Goal: Task Accomplishment & Management: Manage account settings

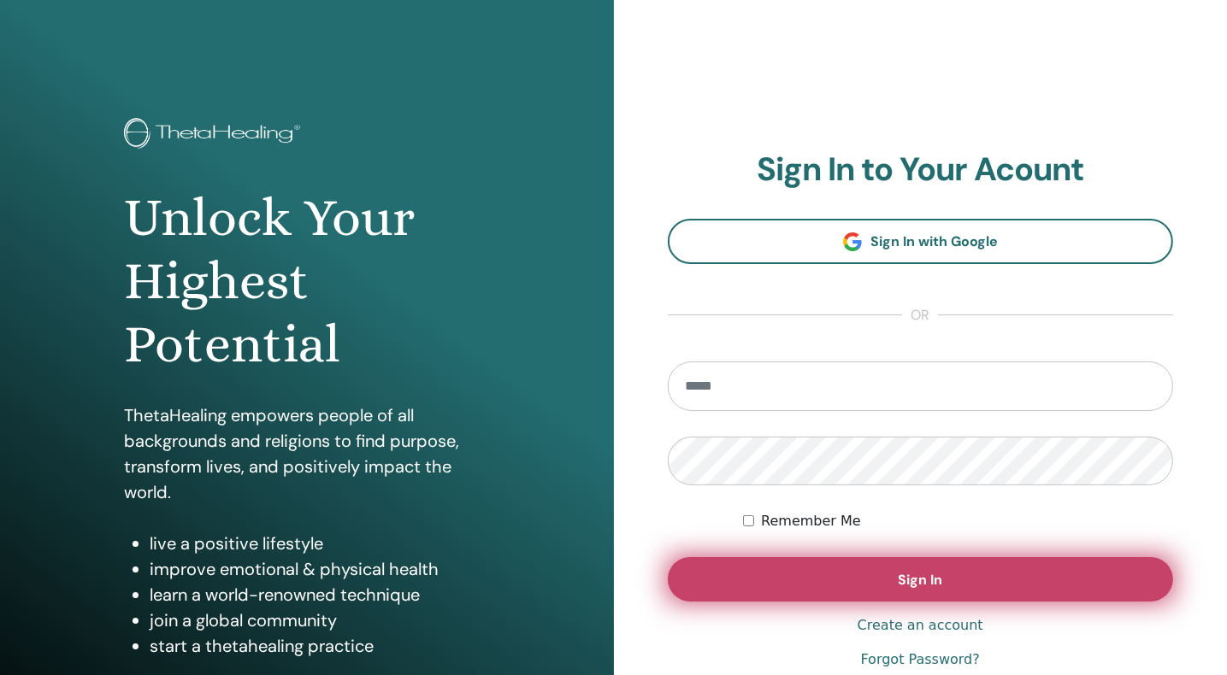
type input "**********"
click at [933, 584] on span "Sign In" at bounding box center [920, 580] width 44 height 18
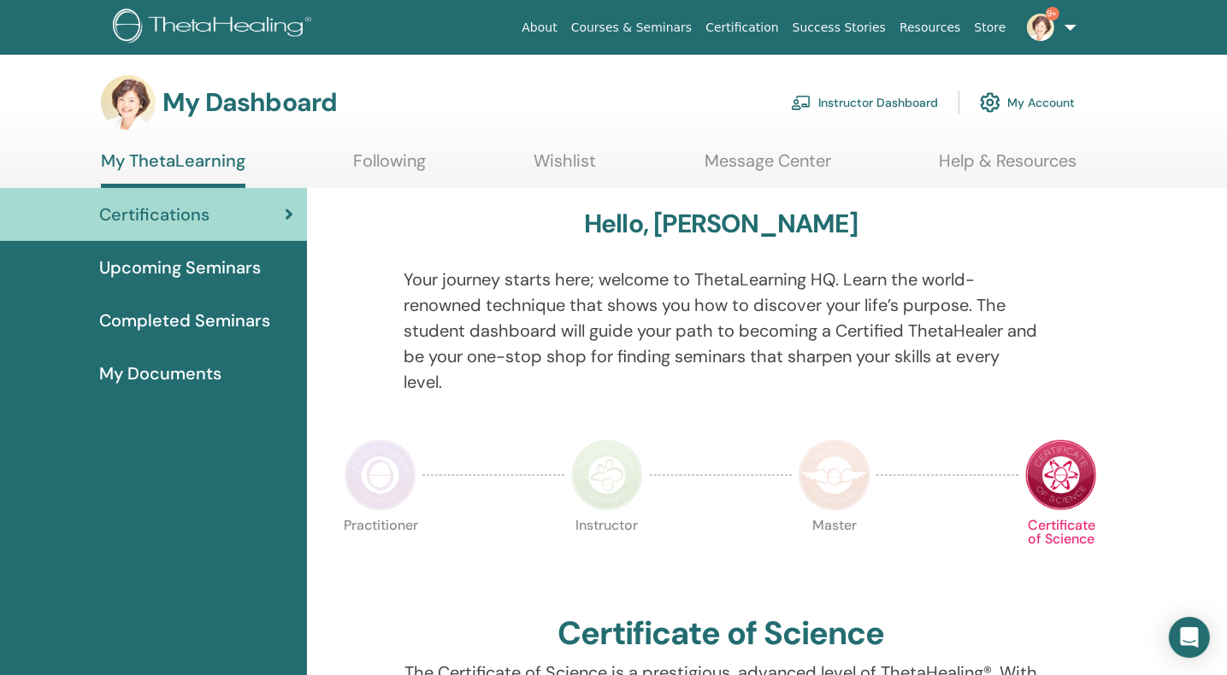
click at [875, 102] on link "Instructor Dashboard" at bounding box center [864, 103] width 147 height 38
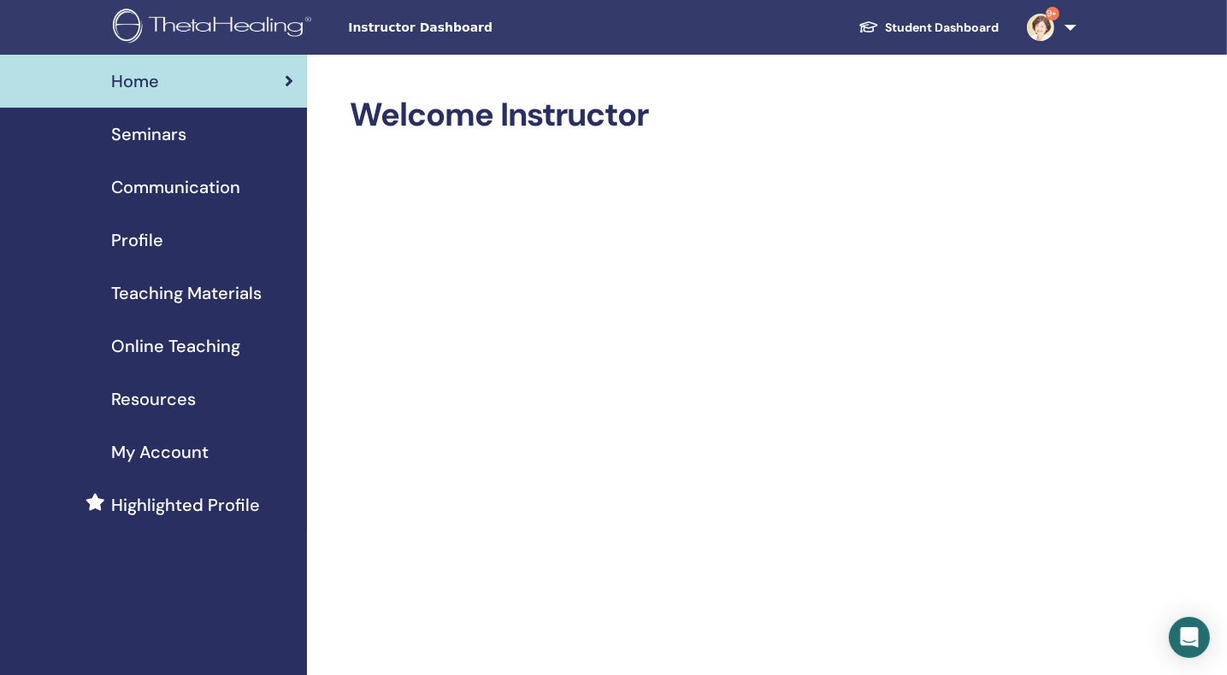
click at [152, 132] on span "Seminars" at bounding box center [148, 134] width 75 height 26
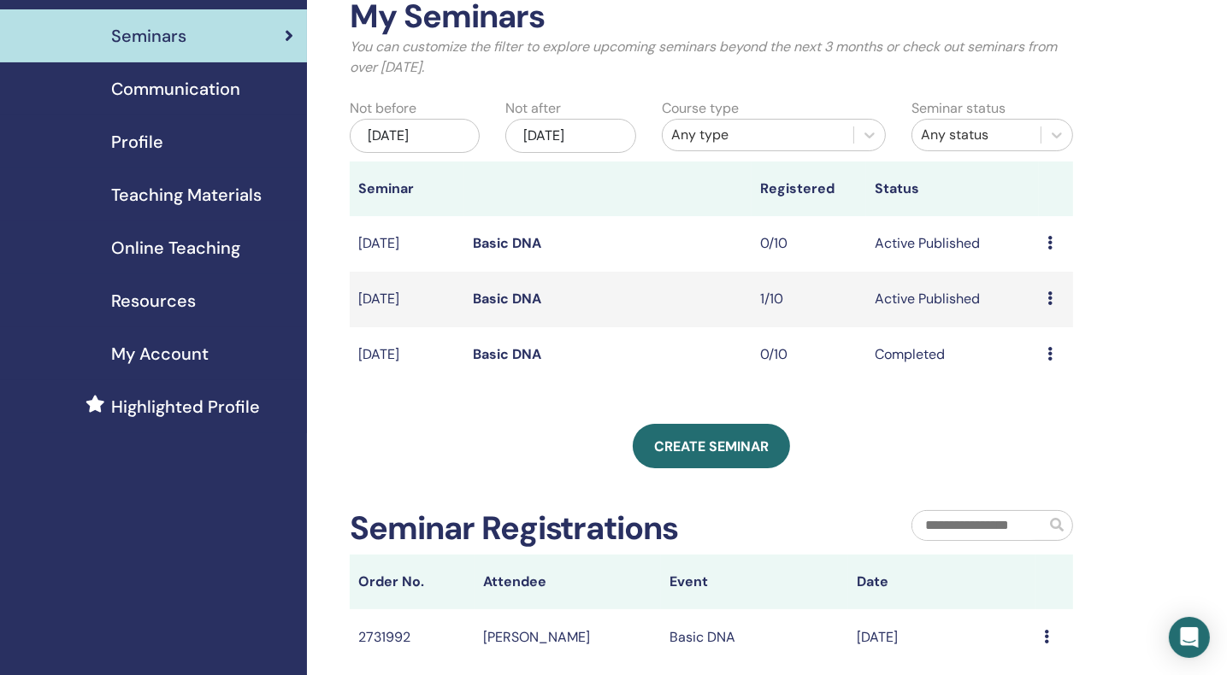
scroll to position [94, 0]
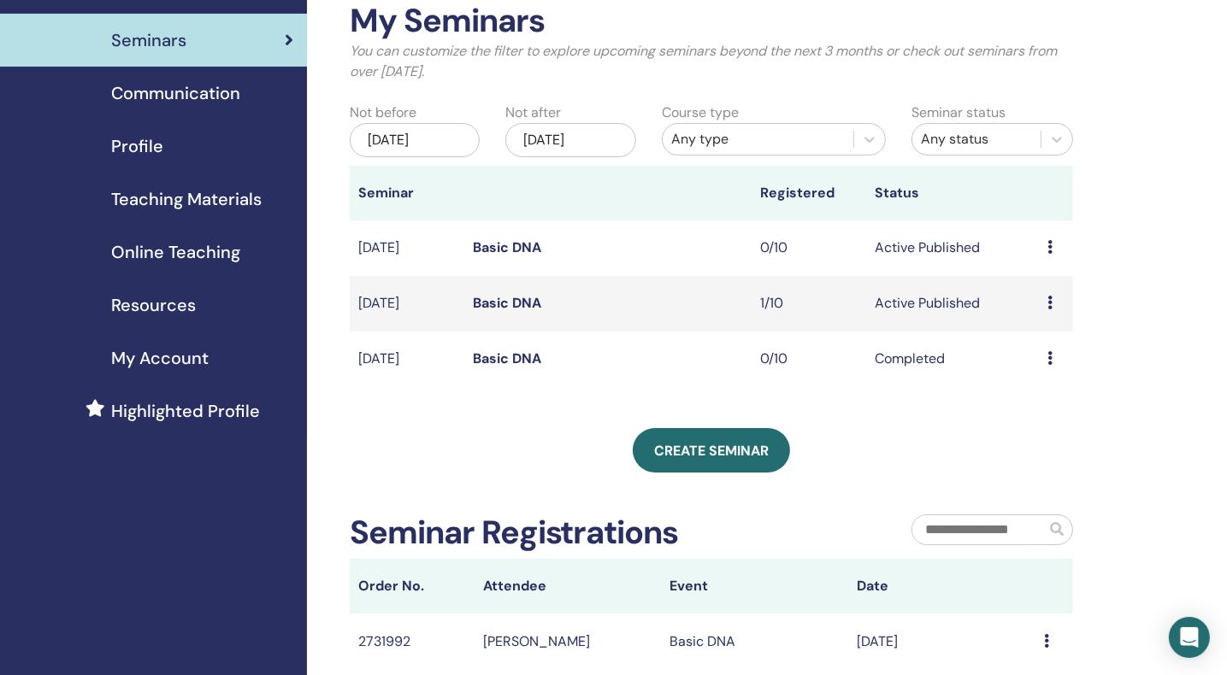
click at [1049, 303] on icon at bounding box center [1049, 303] width 5 height 14
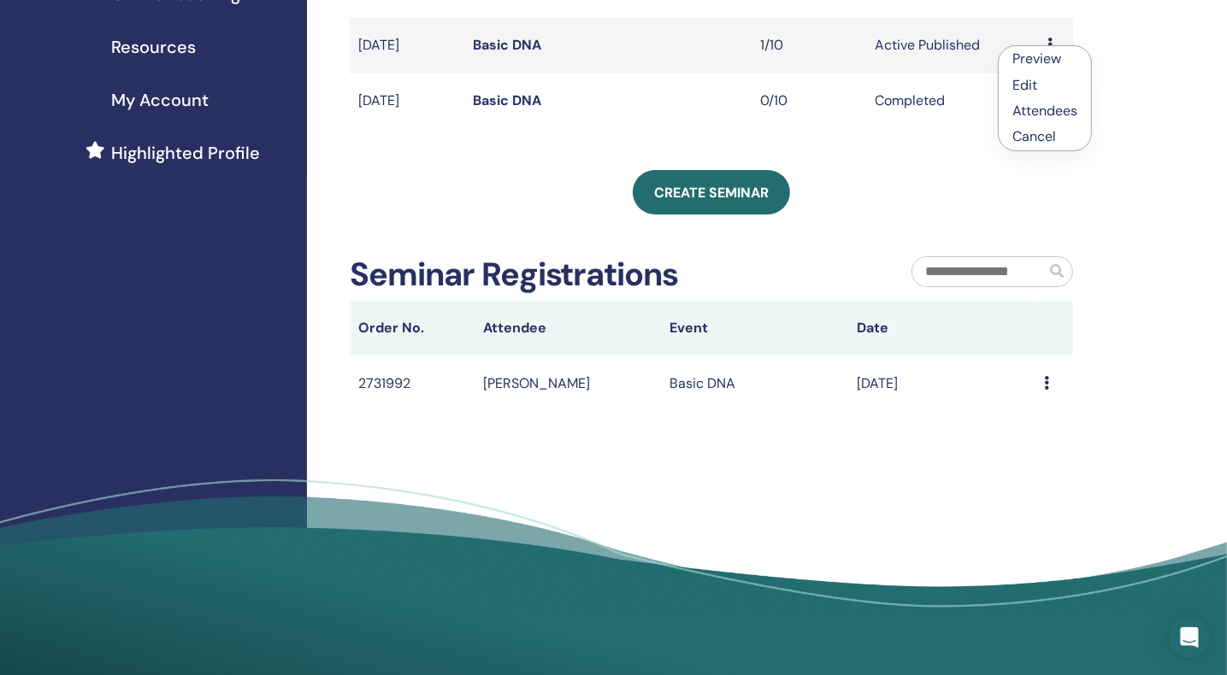
scroll to position [357, 0]
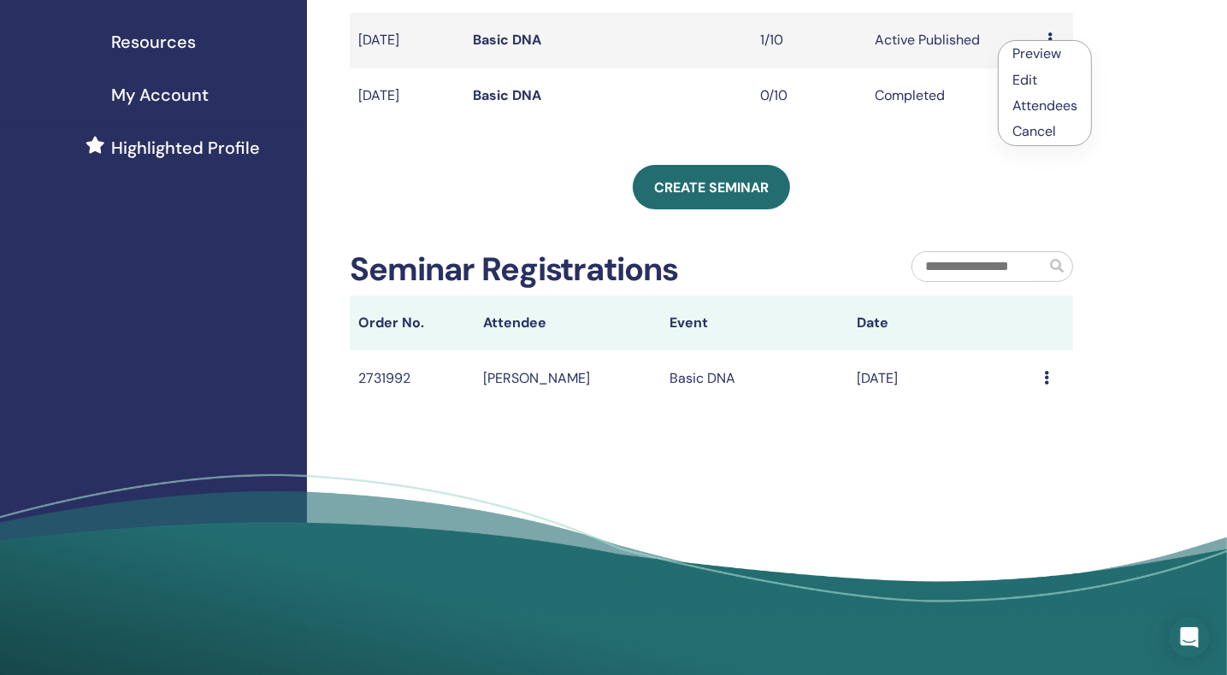
click at [1044, 379] on icon at bounding box center [1046, 378] width 5 height 14
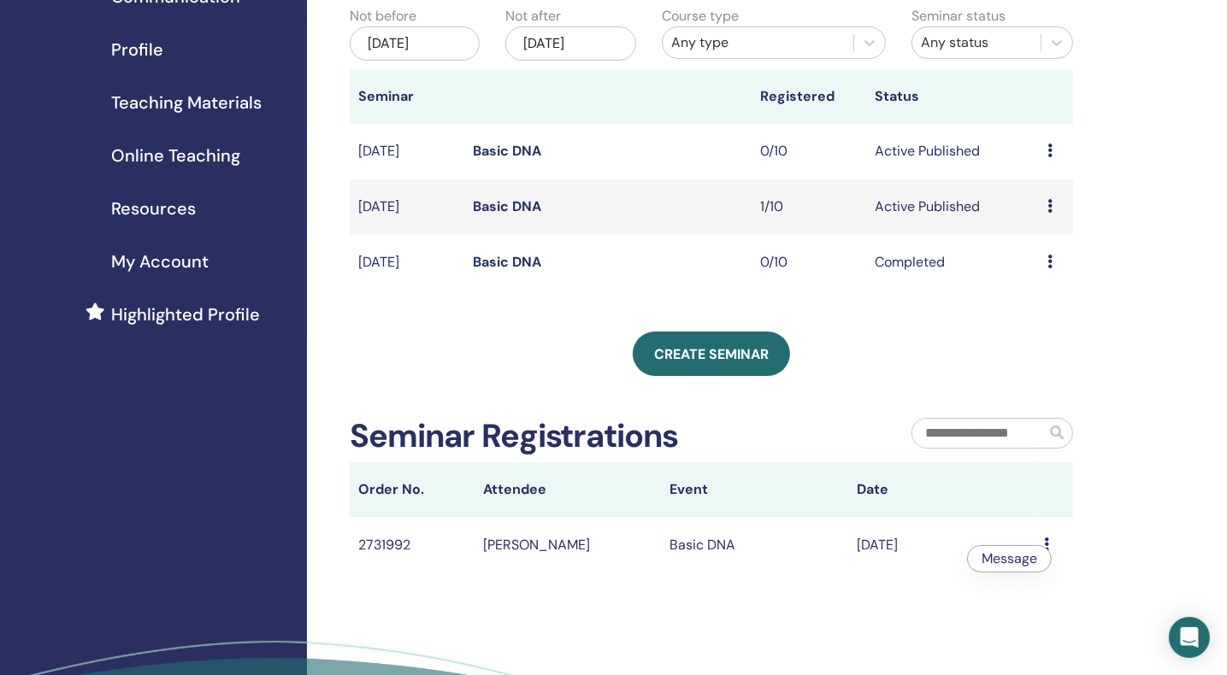
scroll to position [167, 0]
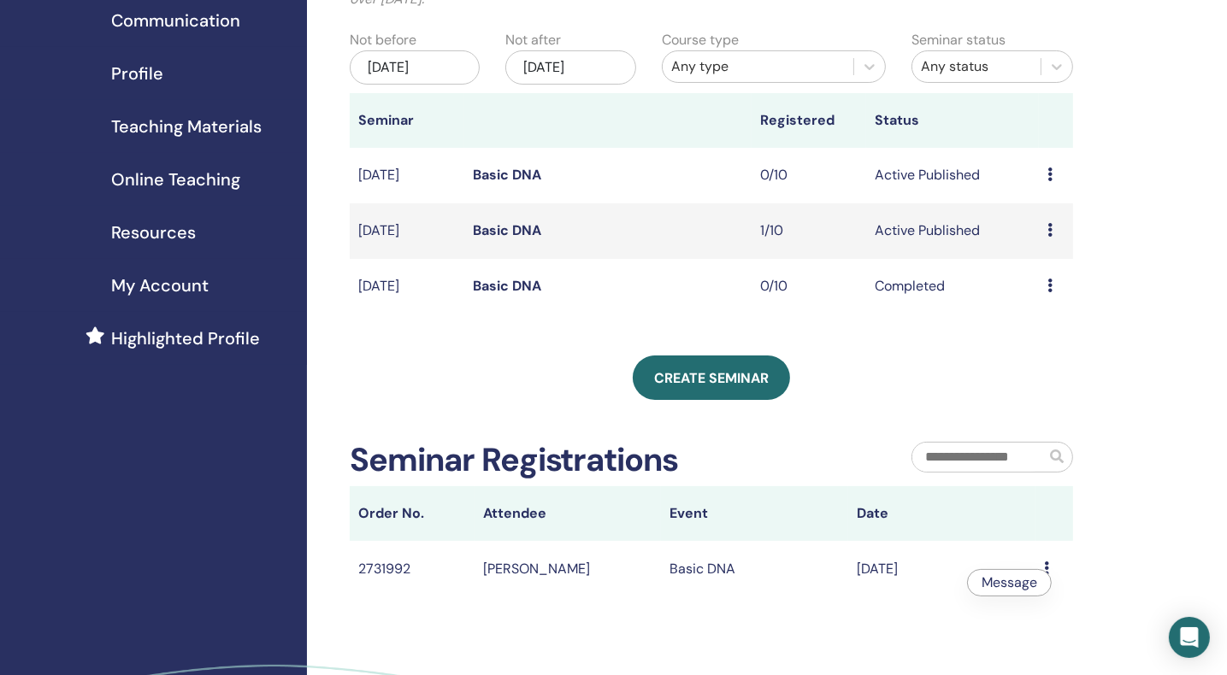
click at [1050, 234] on icon at bounding box center [1049, 230] width 5 height 14
click at [1060, 297] on link "Attendees" at bounding box center [1045, 300] width 65 height 18
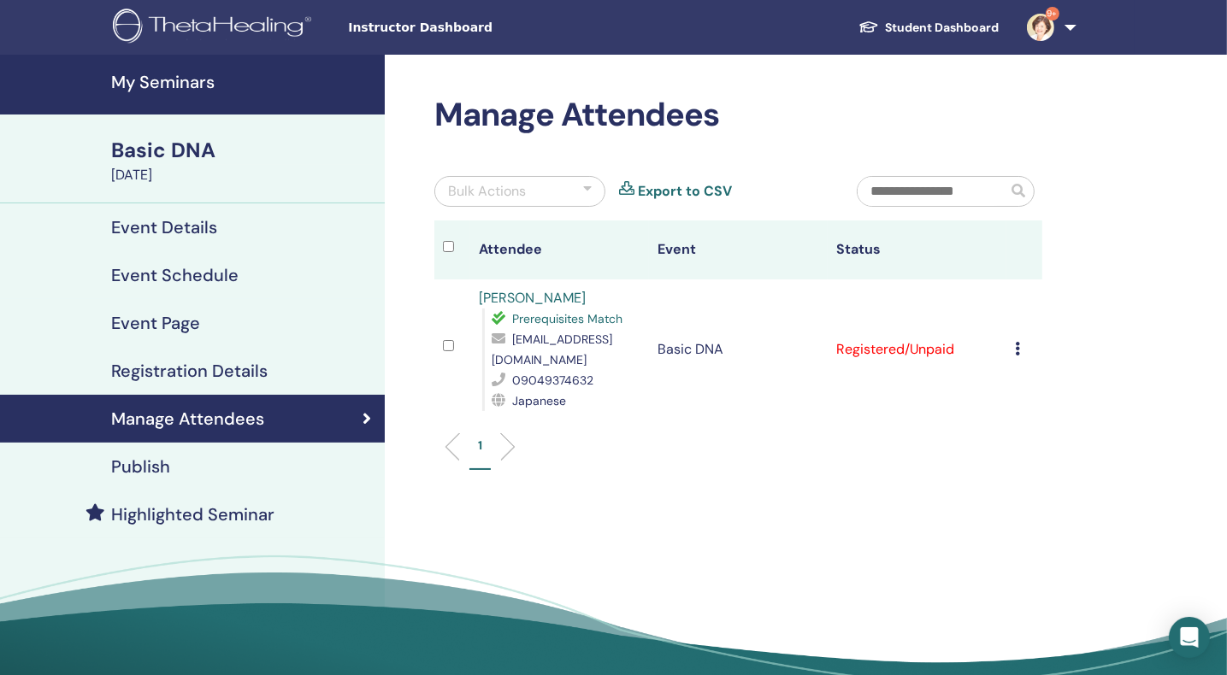
click at [1016, 344] on icon at bounding box center [1017, 349] width 5 height 14
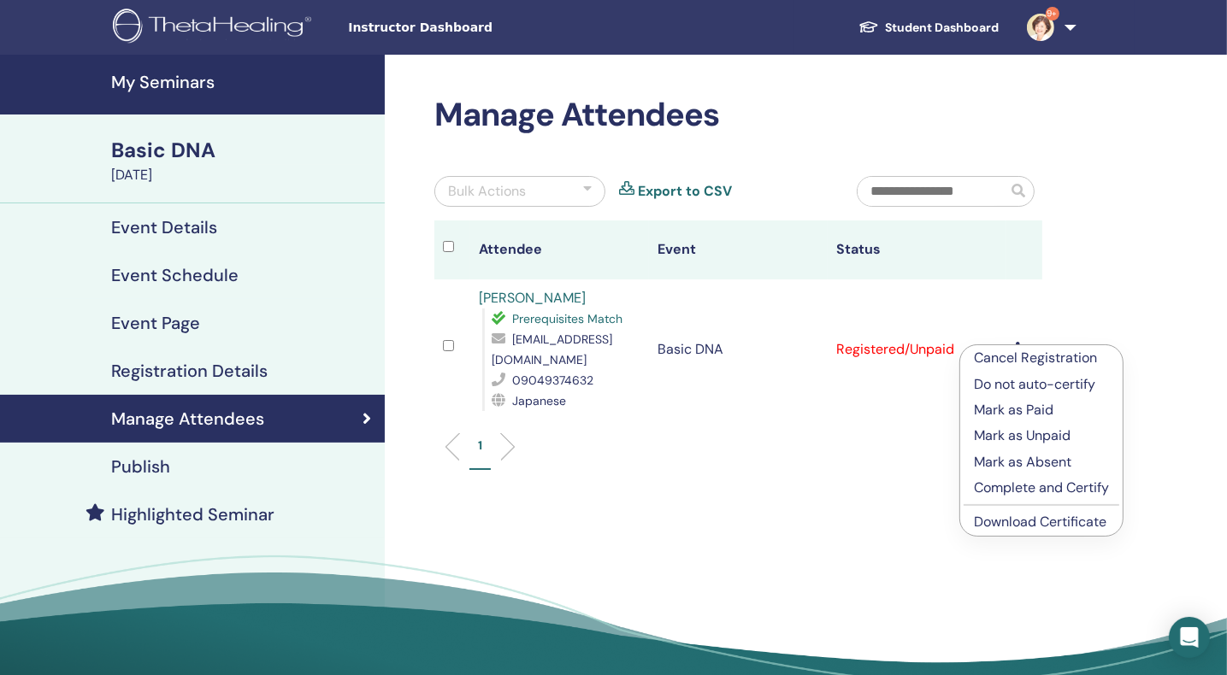
click at [1011, 486] on p "Complete and Certify" at bounding box center [1041, 488] width 135 height 21
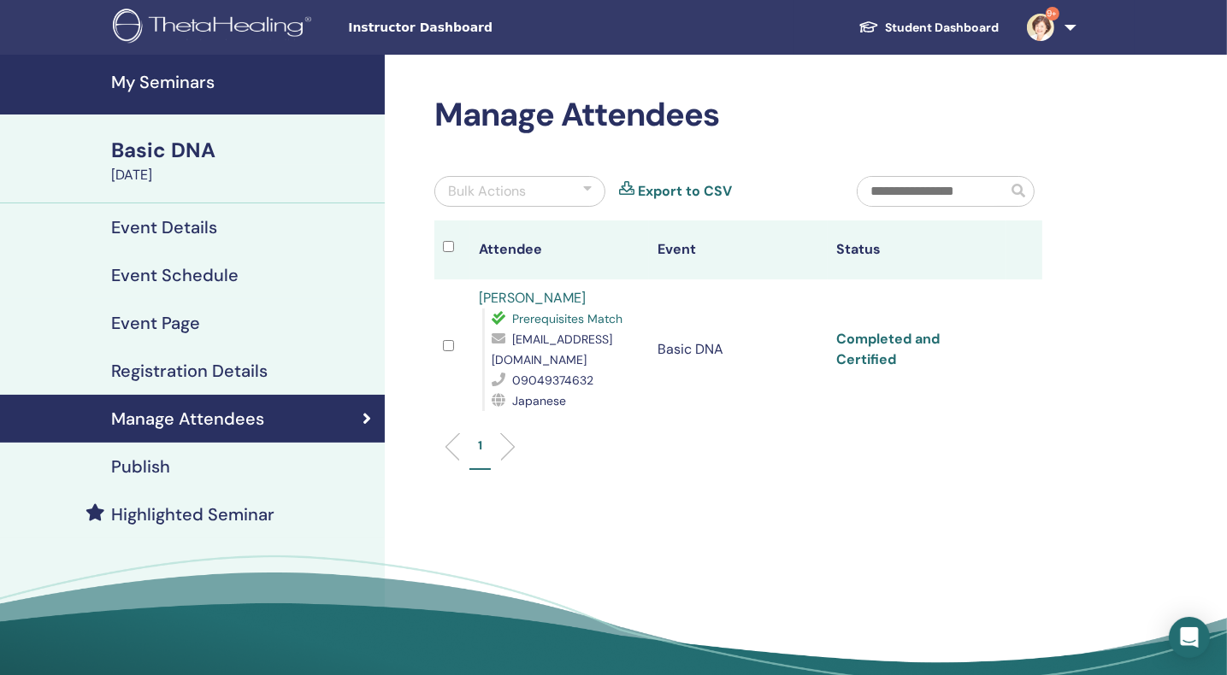
click at [874, 338] on link "Completed and Certified" at bounding box center [887, 349] width 103 height 38
click at [668, 461] on ul "1" at bounding box center [738, 453] width 579 height 33
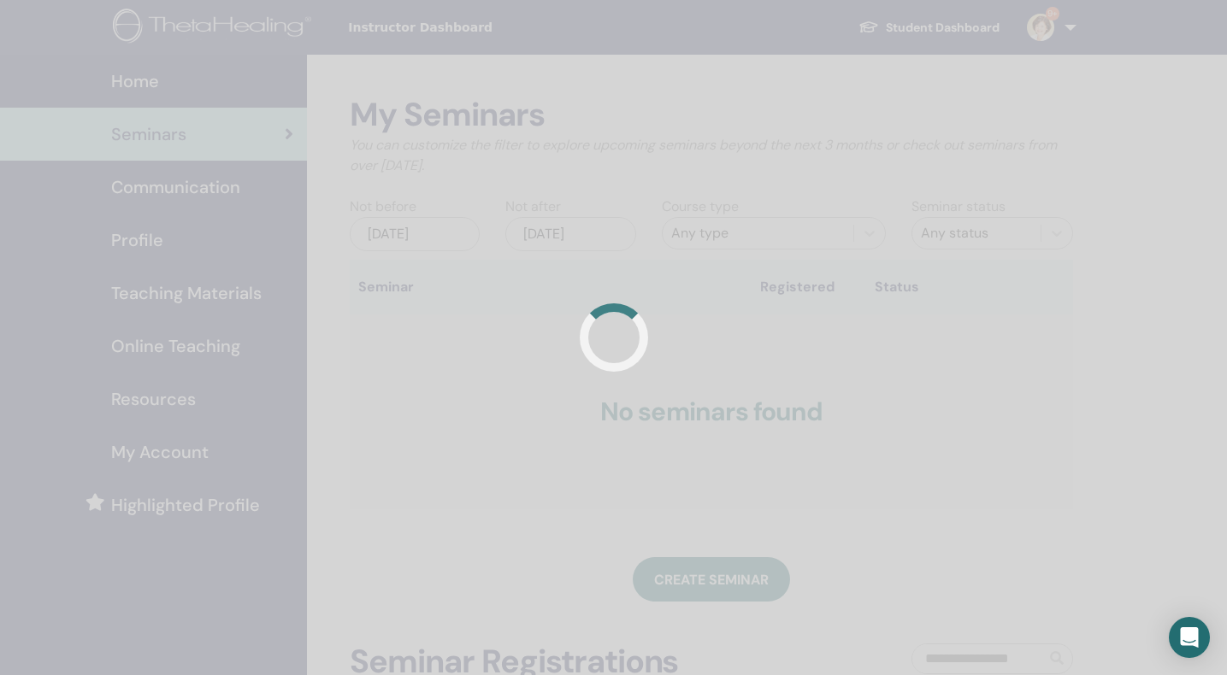
scroll to position [167, 0]
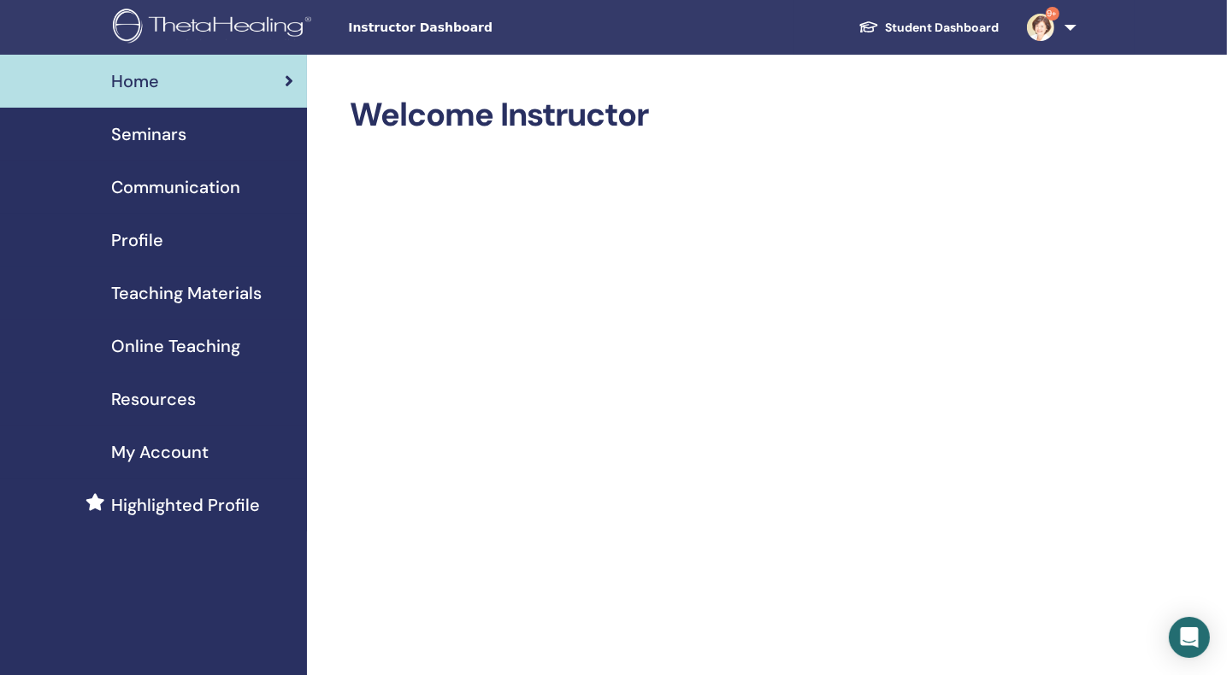
click at [1053, 33] on link "9+" at bounding box center [1048, 27] width 70 height 55
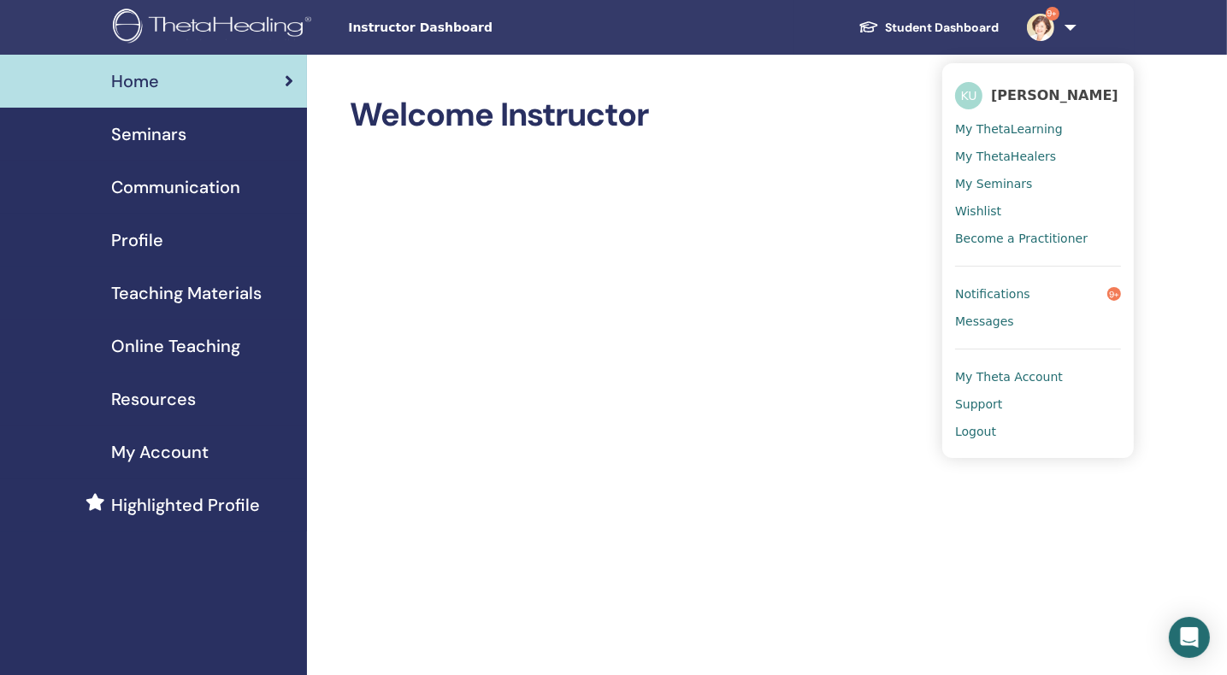
click at [1009, 437] on link "Logout" at bounding box center [1038, 431] width 166 height 27
